Goal: Information Seeking & Learning: Learn about a topic

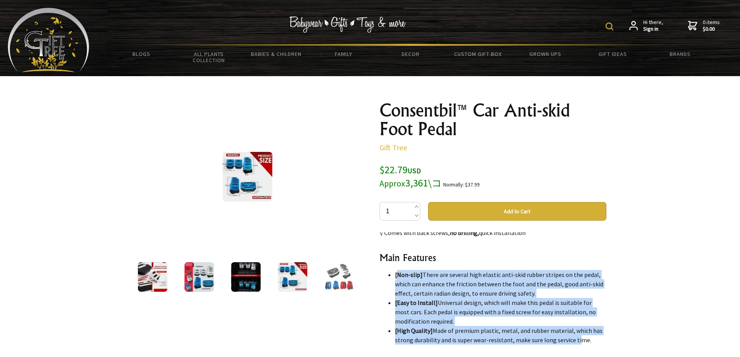
drag, startPoint x: 396, startPoint y: 276, endPoint x: 598, endPoint y: 339, distance: 210.9
click at [585, 339] on ul "[Non-slip] There are several high elastic anti-skid rubber stripes on the pedal…" at bounding box center [492, 307] width 227 height 75
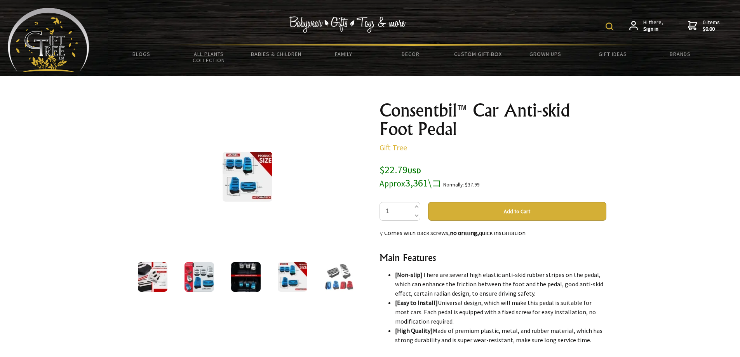
click at [394, 275] on ul "[Non-slip] There are several high elastic anti-skid rubber stripes on the pedal…" at bounding box center [492, 307] width 227 height 75
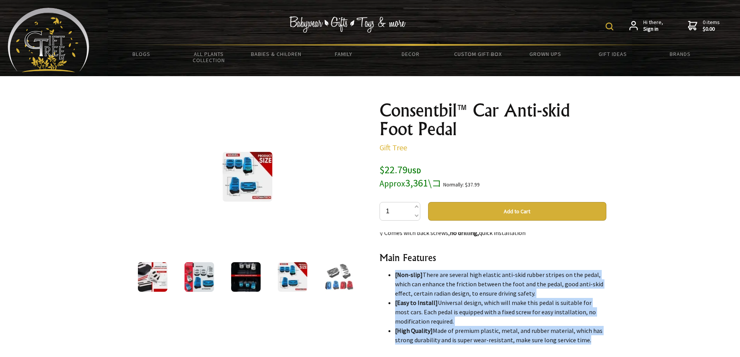
drag, startPoint x: 394, startPoint y: 275, endPoint x: 593, endPoint y: 338, distance: 208.4
click at [593, 338] on ul "[Non-slip] There are several high elastic anti-skid rubber stripes on the pedal…" at bounding box center [492, 307] width 227 height 75
copy ul "[Non-slip] There are several high elastic anti-skid rubber stripes on the pedal…"
click at [340, 271] on img at bounding box center [339, 277] width 30 height 30
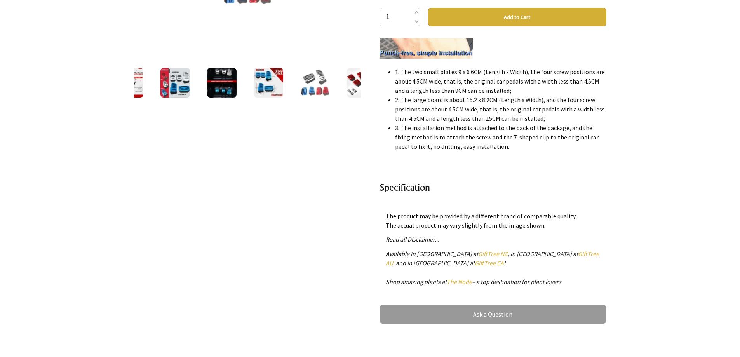
scroll to position [388, 0]
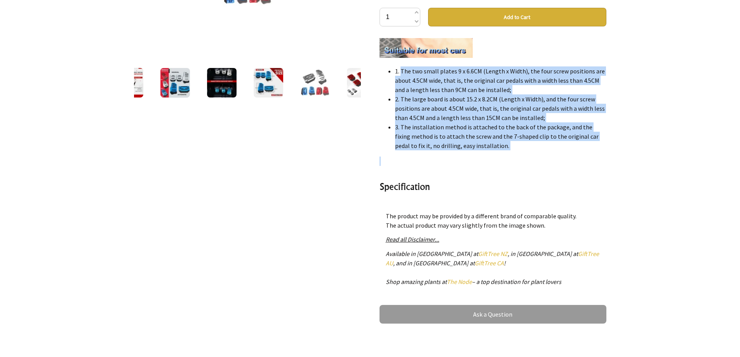
drag, startPoint x: 395, startPoint y: 69, endPoint x: 524, endPoint y: 150, distance: 151.8
click at [524, 150] on div "⚠ If your shoes are stained with water, dust, or sand, and then stepping on the…" at bounding box center [492, 115] width 227 height 155
copy div "1. The two small plates 9 x 6.6CM (Length x Width), the four screw positions ar…"
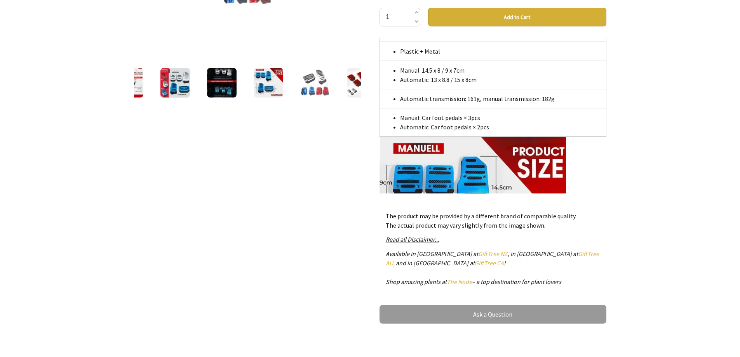
scroll to position [544, 0]
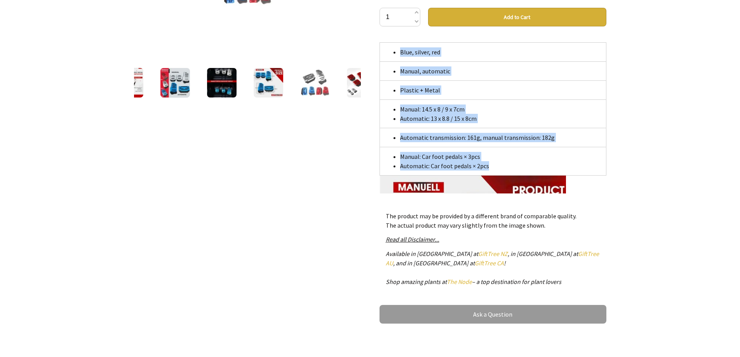
drag, startPoint x: 399, startPoint y: 50, endPoint x: 495, endPoint y: 162, distance: 147.3
click at [495, 162] on tbody "Blue, silver, red Manual, automatic Plastic + Metal Manual: 14.5 x 8 / 9 x 7cm …" at bounding box center [492, 108] width 226 height 133
copy tbody "Blue, silver, red Manual, automatic Plastic + Metal Manual: 14.5 x 8 / 9 x 7cm …"
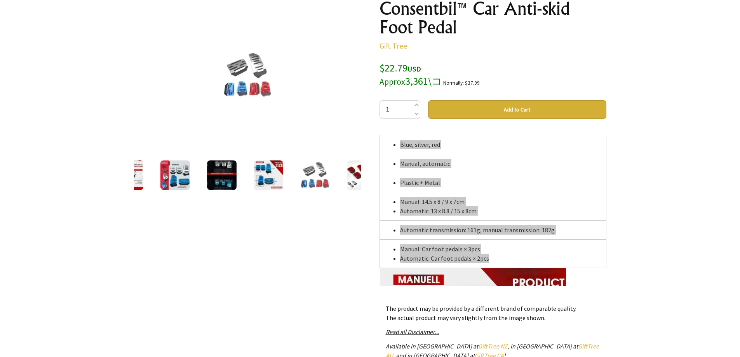
scroll to position [78, 0]
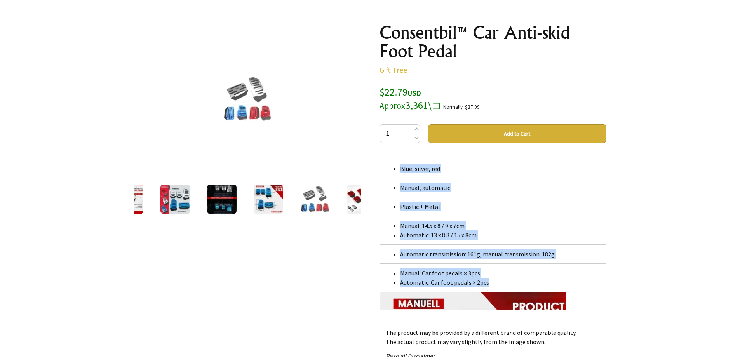
click at [311, 198] on img at bounding box center [315, 199] width 30 height 30
click at [248, 105] on img at bounding box center [247, 99] width 50 height 50
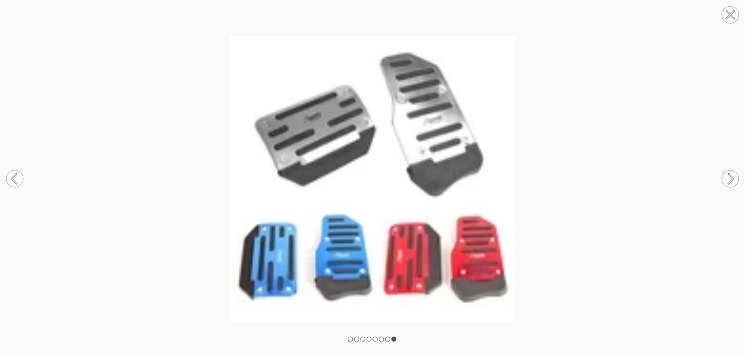
drag, startPoint x: 724, startPoint y: 13, endPoint x: 702, endPoint y: 18, distance: 22.8
click at [724, 12] on circle at bounding box center [730, 14] width 17 height 17
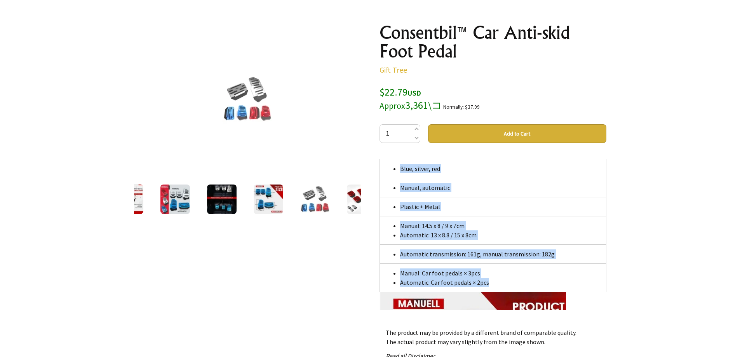
click at [212, 206] on img at bounding box center [222, 199] width 30 height 30
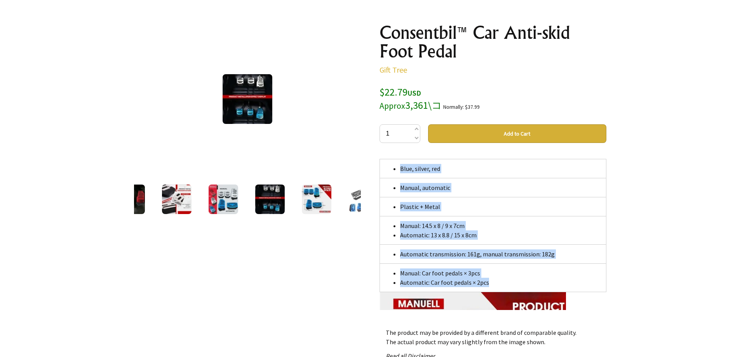
click at [227, 206] on img at bounding box center [223, 199] width 30 height 30
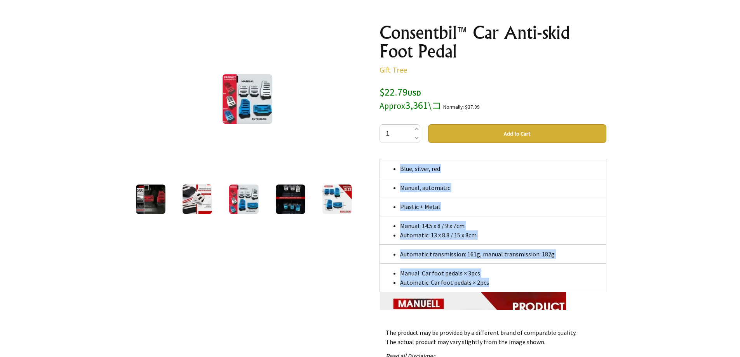
click at [313, 207] on div at bounding box center [290, 199] width 47 height 33
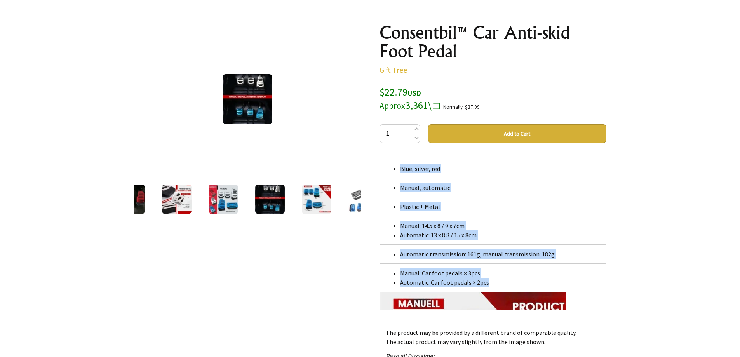
click at [329, 207] on img at bounding box center [317, 199] width 30 height 30
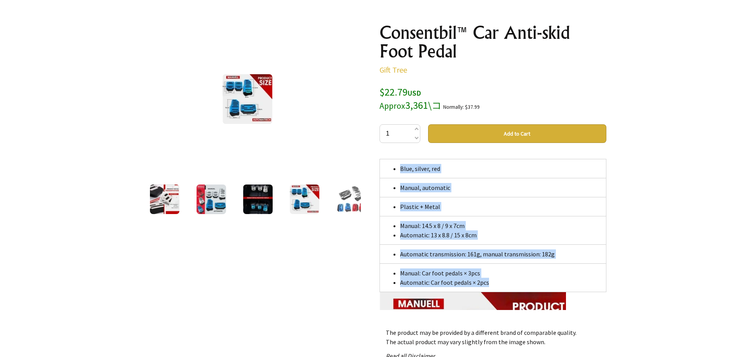
click at [346, 205] on img at bounding box center [351, 199] width 30 height 30
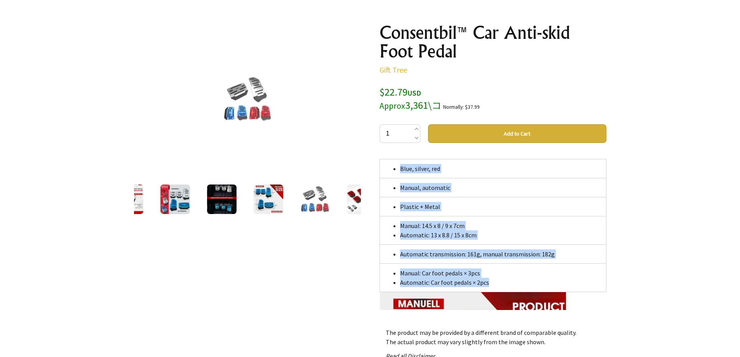
click at [283, 205] on img at bounding box center [269, 199] width 30 height 30
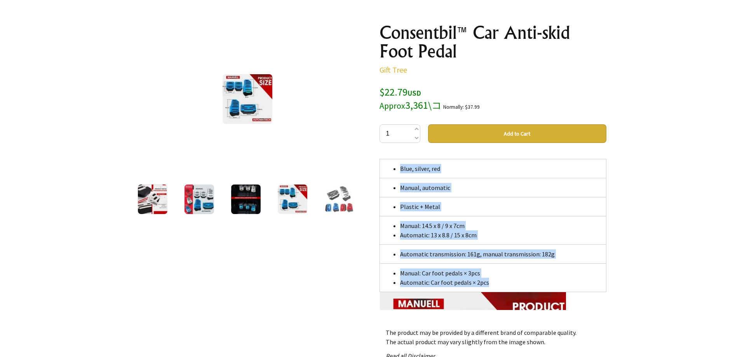
click at [339, 203] on img at bounding box center [339, 199] width 30 height 30
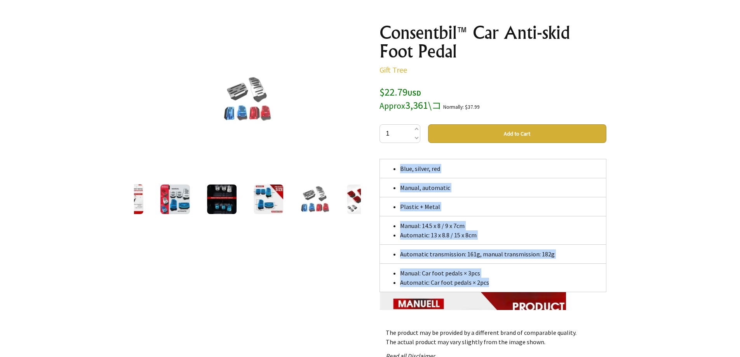
click at [355, 202] on img at bounding box center [362, 199] width 30 height 30
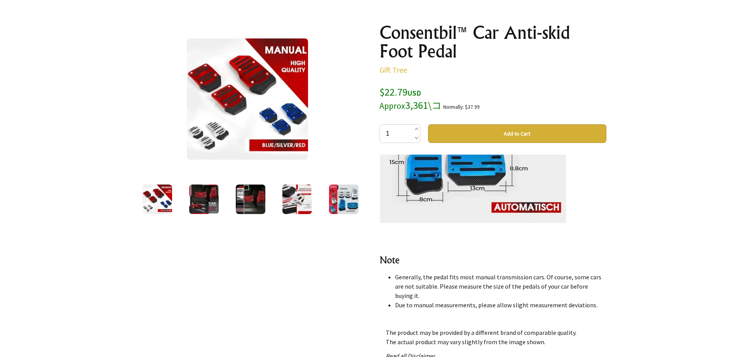
scroll to position [820, 0]
